Goal: Navigation & Orientation: Find specific page/section

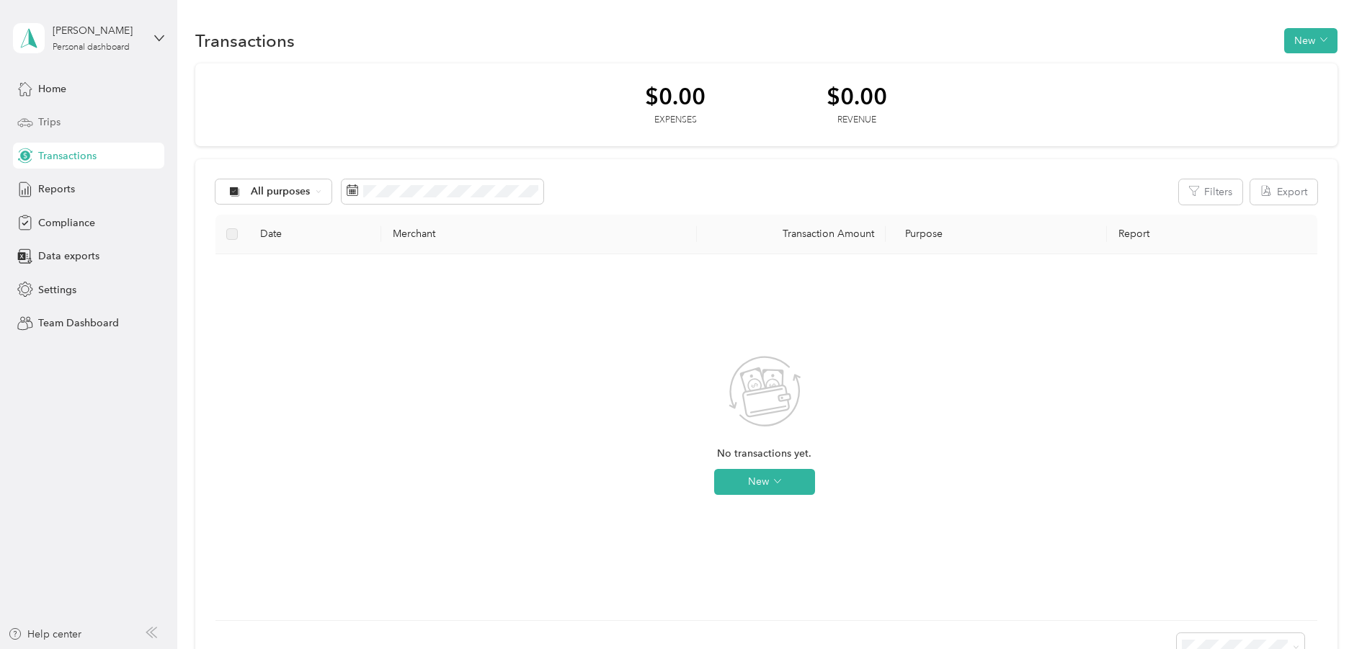
click at [49, 123] on span "Trips" at bounding box center [49, 122] width 22 height 15
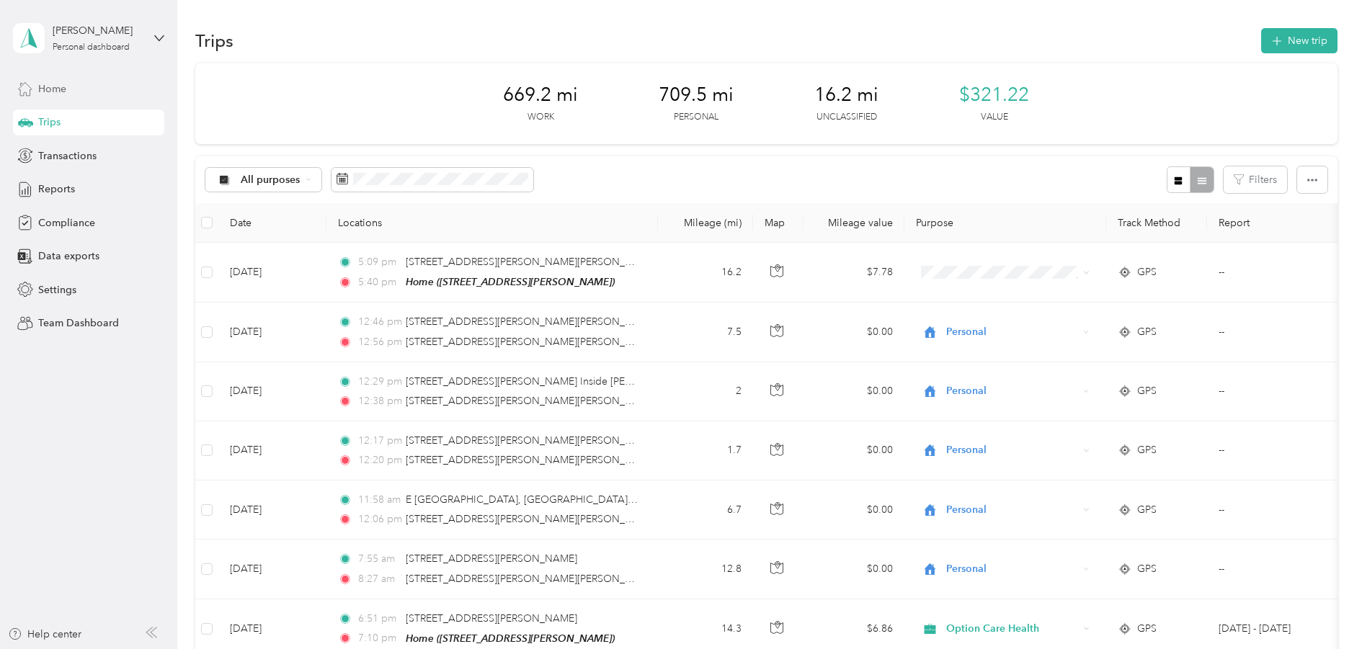
click at [76, 86] on div "Home" at bounding box center [88, 89] width 151 height 26
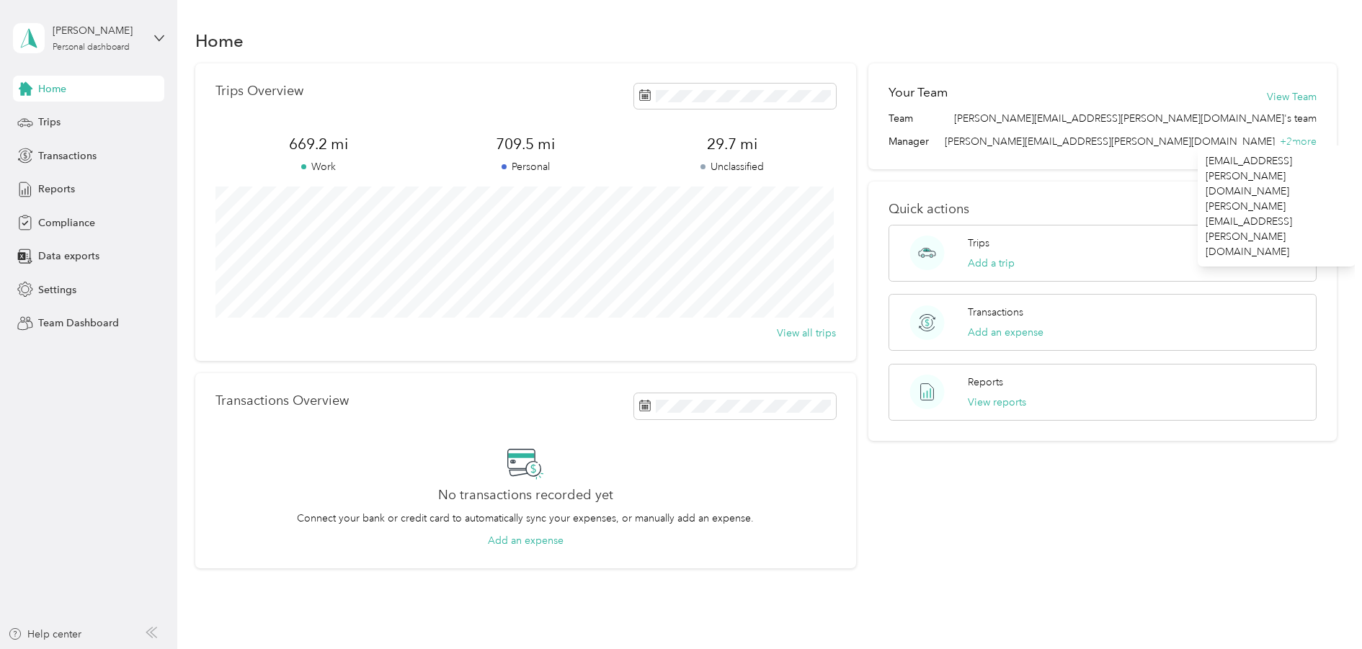
click at [1310, 144] on span "+ 2 more" at bounding box center [1298, 141] width 37 height 12
click at [1091, 17] on div "Home Trips Overview 669.2 mi Work 709.5 mi Personal 29.7 mi Unclassified View a…" at bounding box center [766, 323] width 1178 height 647
